Goal: Task Accomplishment & Management: Complete application form

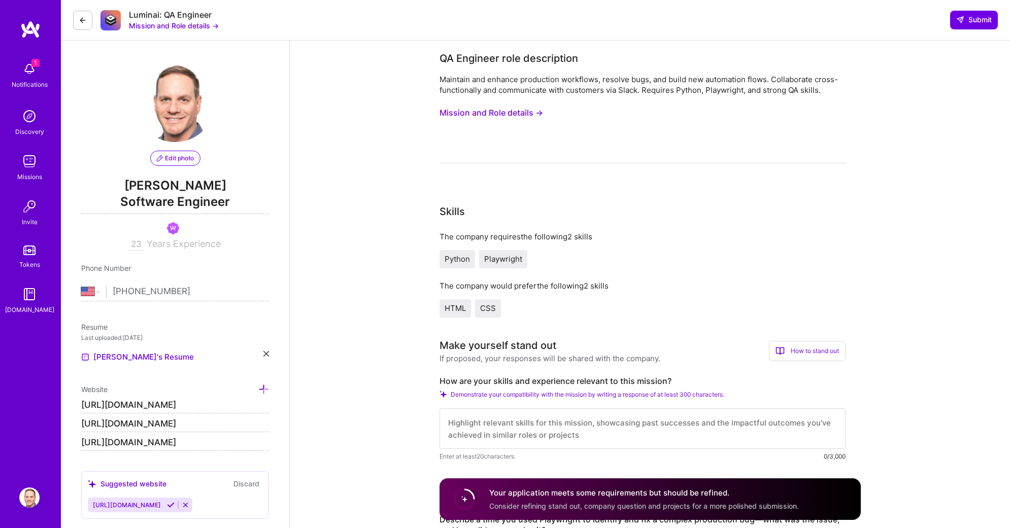
select select "US"
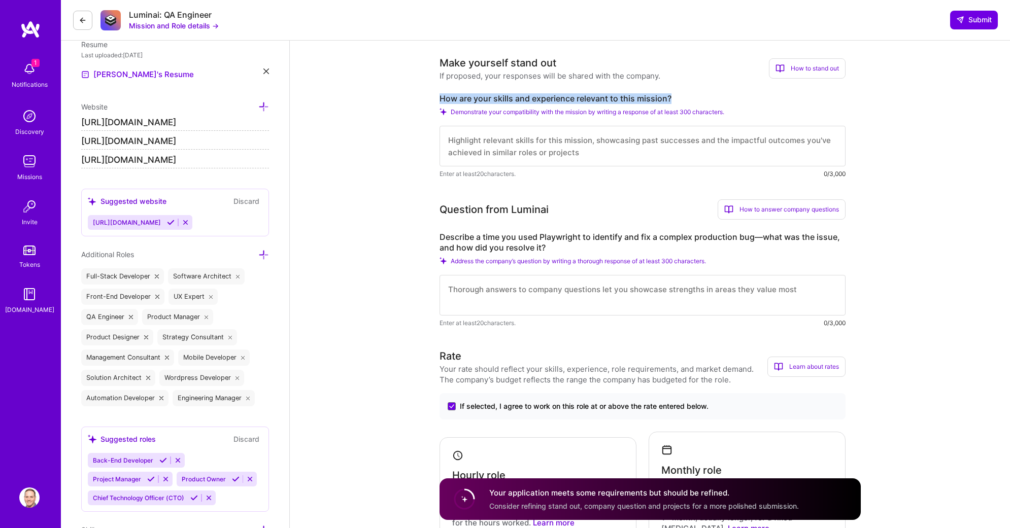
click at [649, 93] on label "How are your skills and experience relevant to this mission?" at bounding box center [642, 98] width 406 height 11
drag, startPoint x: 668, startPoint y: 104, endPoint x: 431, endPoint y: 95, distance: 237.1
copy label "How are your skills and experience relevant to this mission?"
click at [511, 133] on textarea at bounding box center [642, 146] width 406 height 41
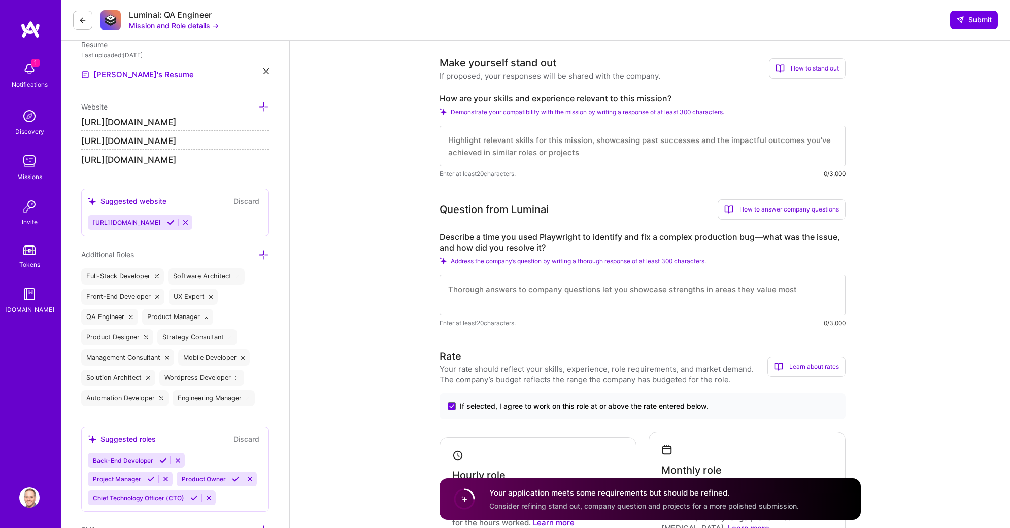
paste textarea "My experience aligns perfectly with your mission to ensure the stability and in…"
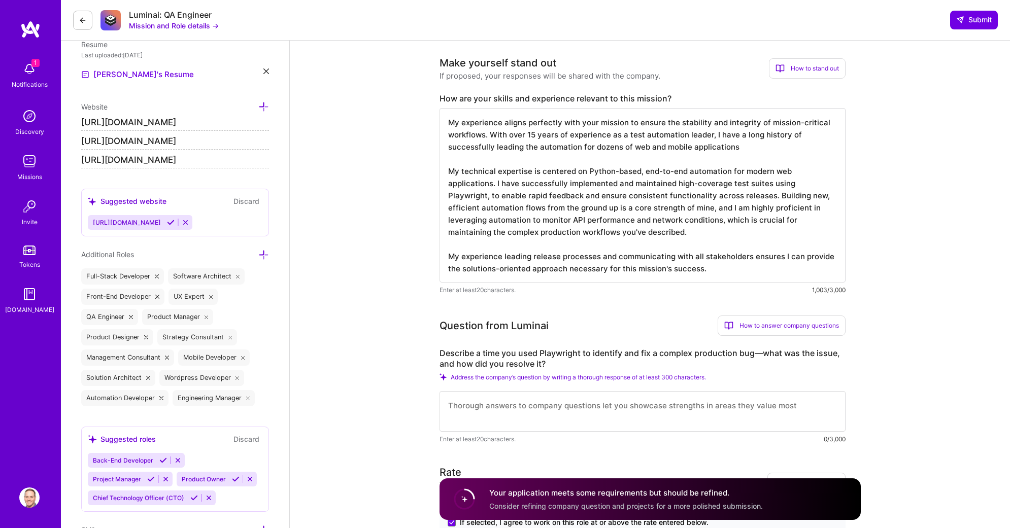
type textarea "My experience aligns perfectly with your mission to ensure the stability and in…"
click at [558, 364] on label "Describe a time you used Playwright to identify and fix a complex production bu…" at bounding box center [642, 358] width 406 height 21
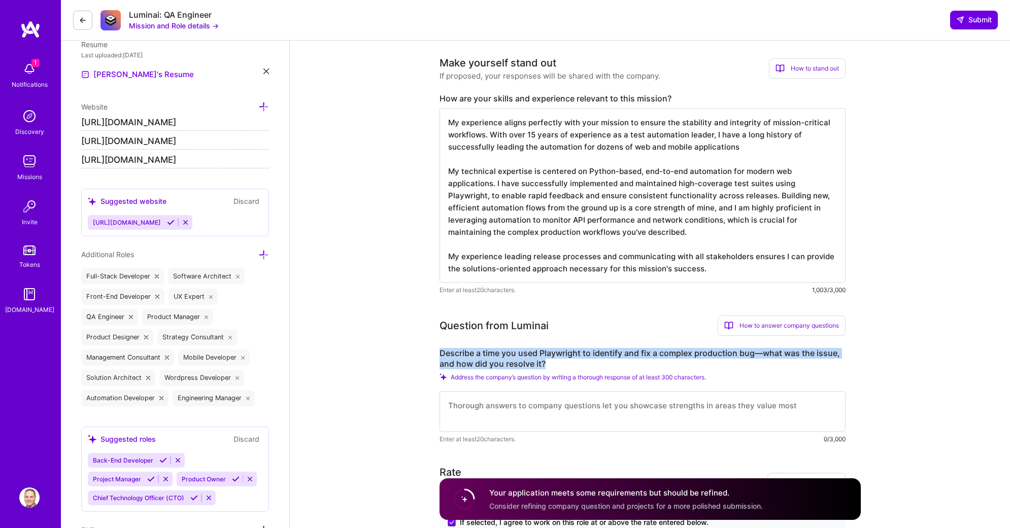
drag, startPoint x: 557, startPoint y: 366, endPoint x: 438, endPoint y: 353, distance: 119.9
copy label "Describe a time you used Playwright to identify and fix a complex production bu…"
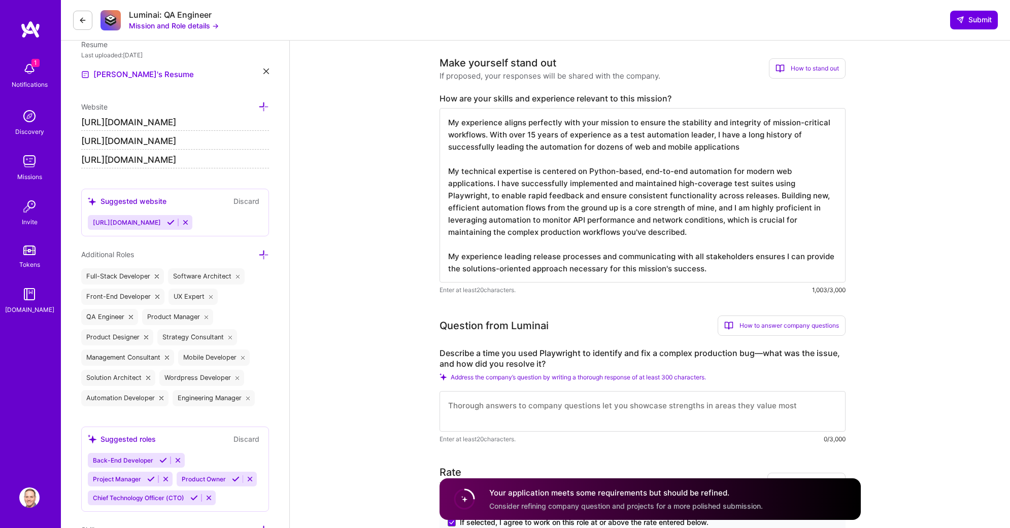
click at [535, 409] on textarea at bounding box center [642, 411] width 406 height 41
paste textarea "Lore ipsumdol sitamet co ad e seddoe "temporinc" ut labor etdo mag ali enim adm…"
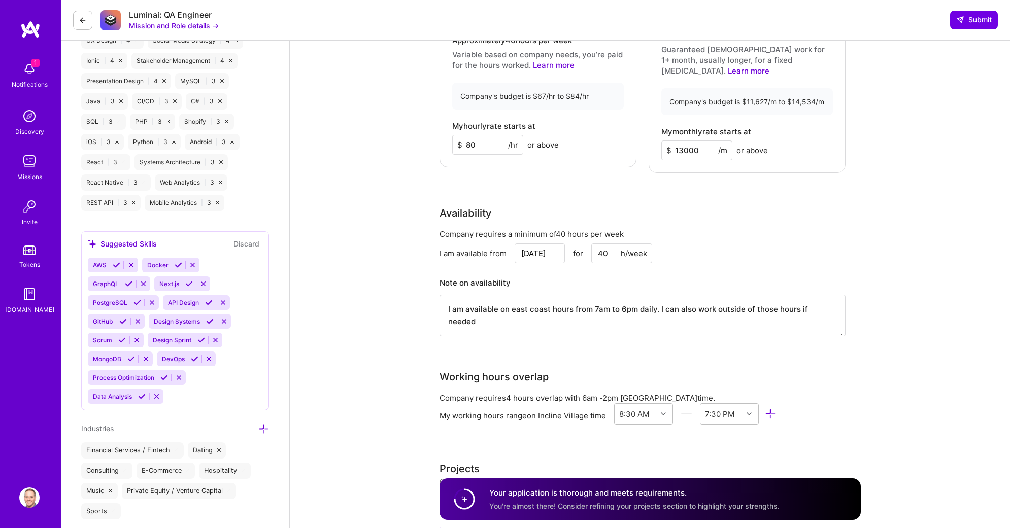
scroll to position [1105, 0]
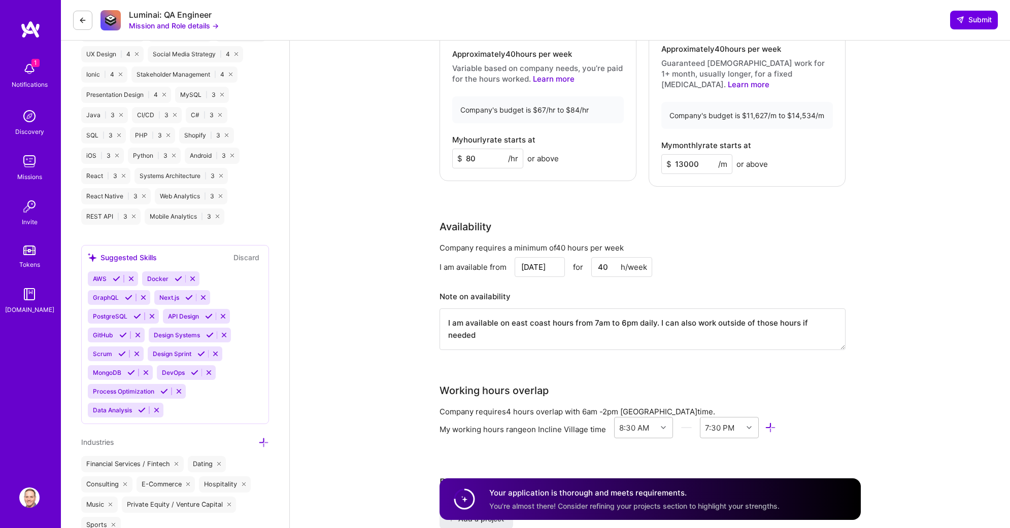
type textarea "Lore ipsumdol sitamet co ad e seddoe "temporinc" ut labor etdo mag ali enim adm…"
drag, startPoint x: 836, startPoint y: 315, endPoint x: 411, endPoint y: 303, distance: 425.3
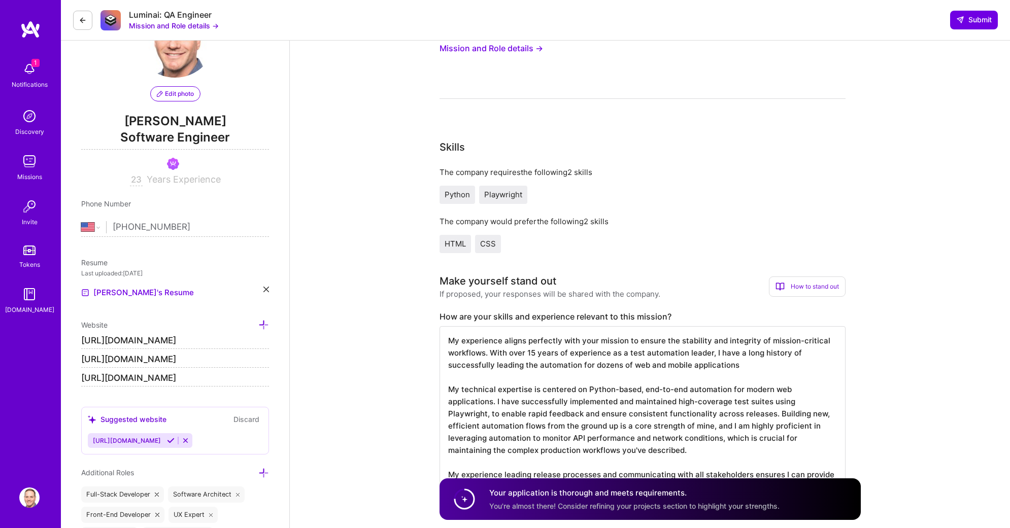
scroll to position [0, 0]
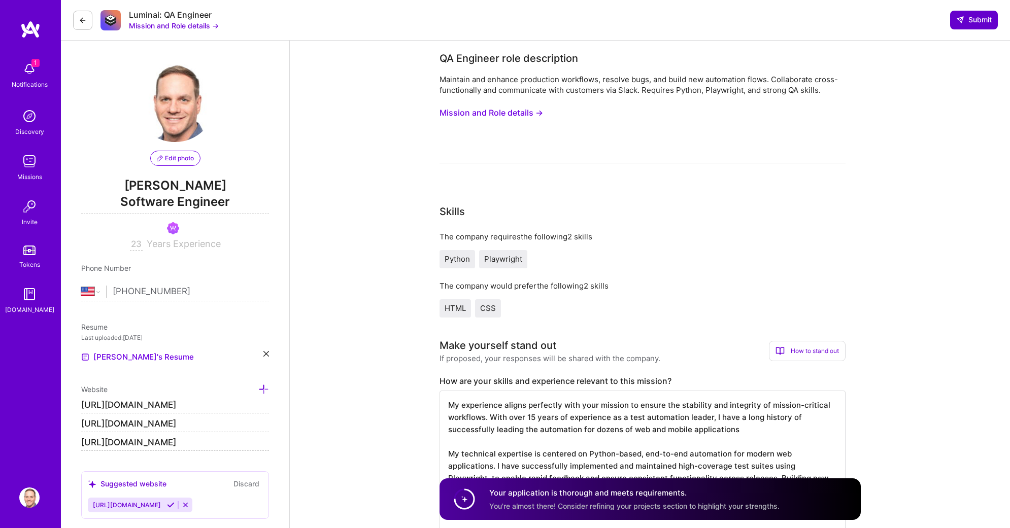
click at [968, 19] on span "Submit" at bounding box center [974, 20] width 36 height 10
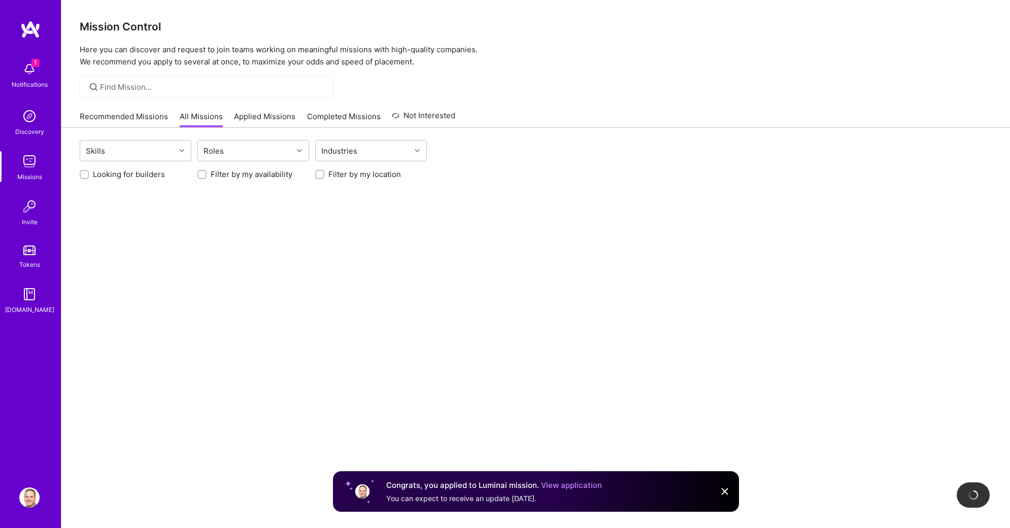
click at [25, 70] on img at bounding box center [29, 69] width 20 height 20
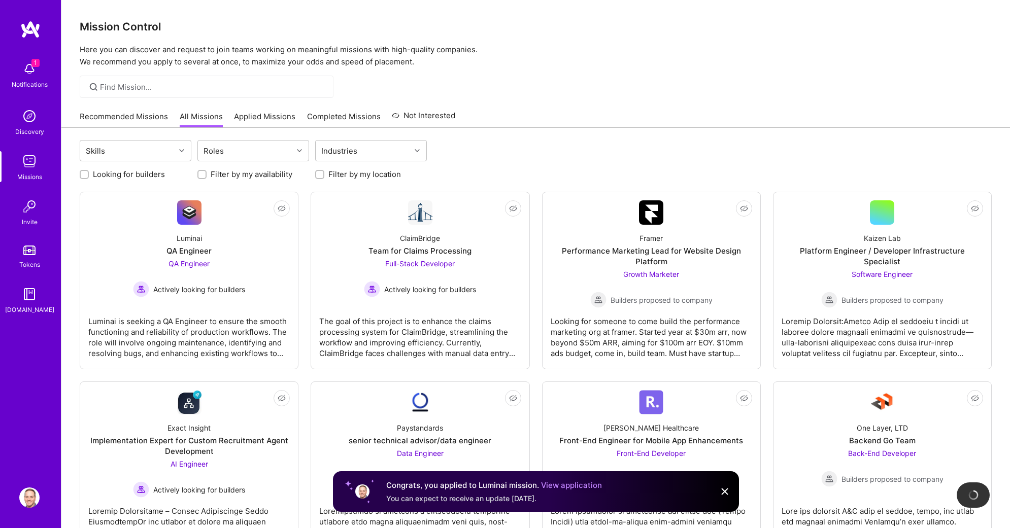
click at [25, 70] on div "1 Notifications Discovery Missions Invite Tokens [DOMAIN_NAME]" at bounding box center [30, 186] width 61 height 258
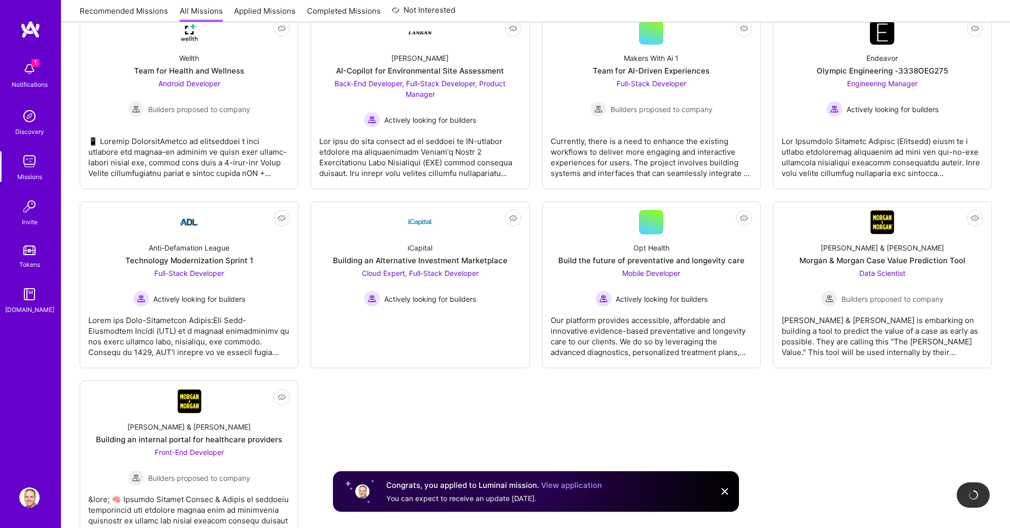
scroll to position [2418, 0]
